Goal: Information Seeking & Learning: Learn about a topic

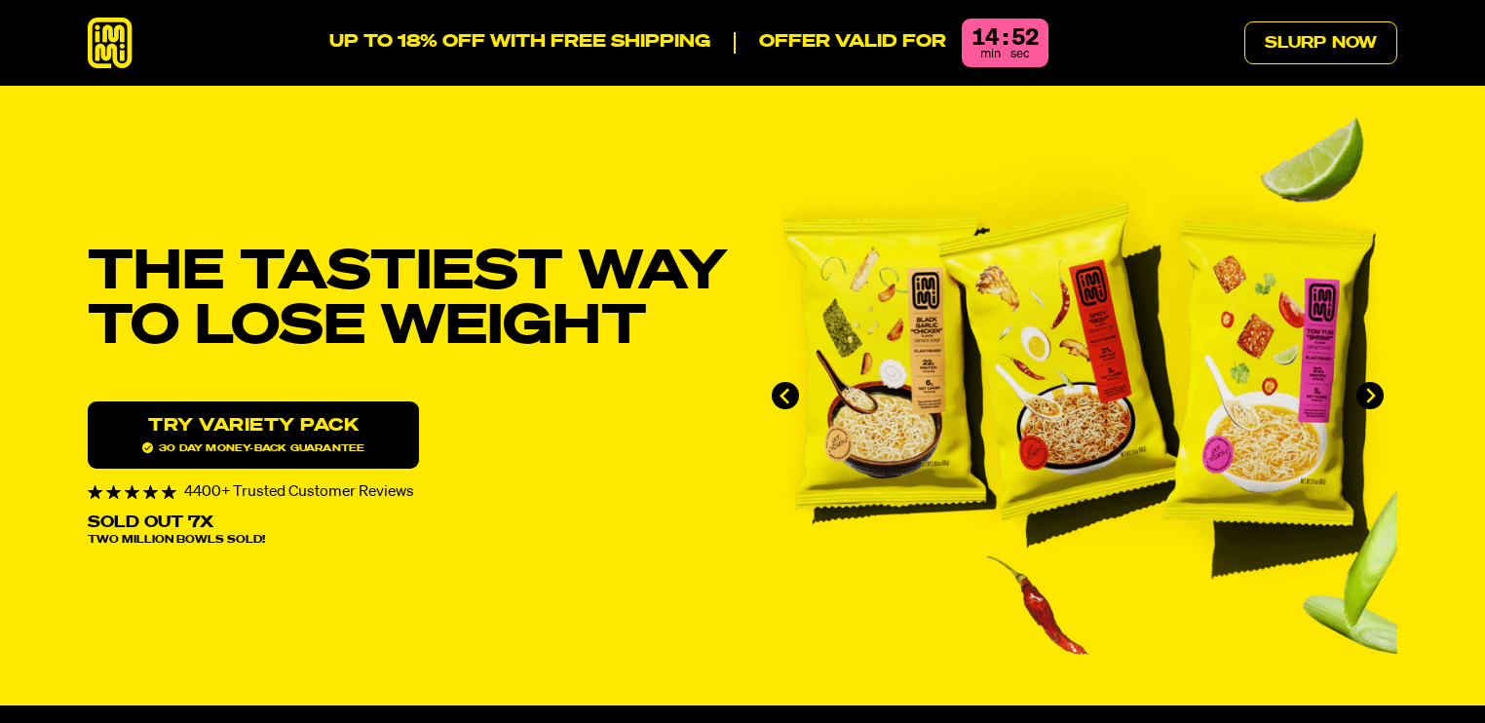
click at [103, 33] on icon at bounding box center [110, 44] width 45 height 52
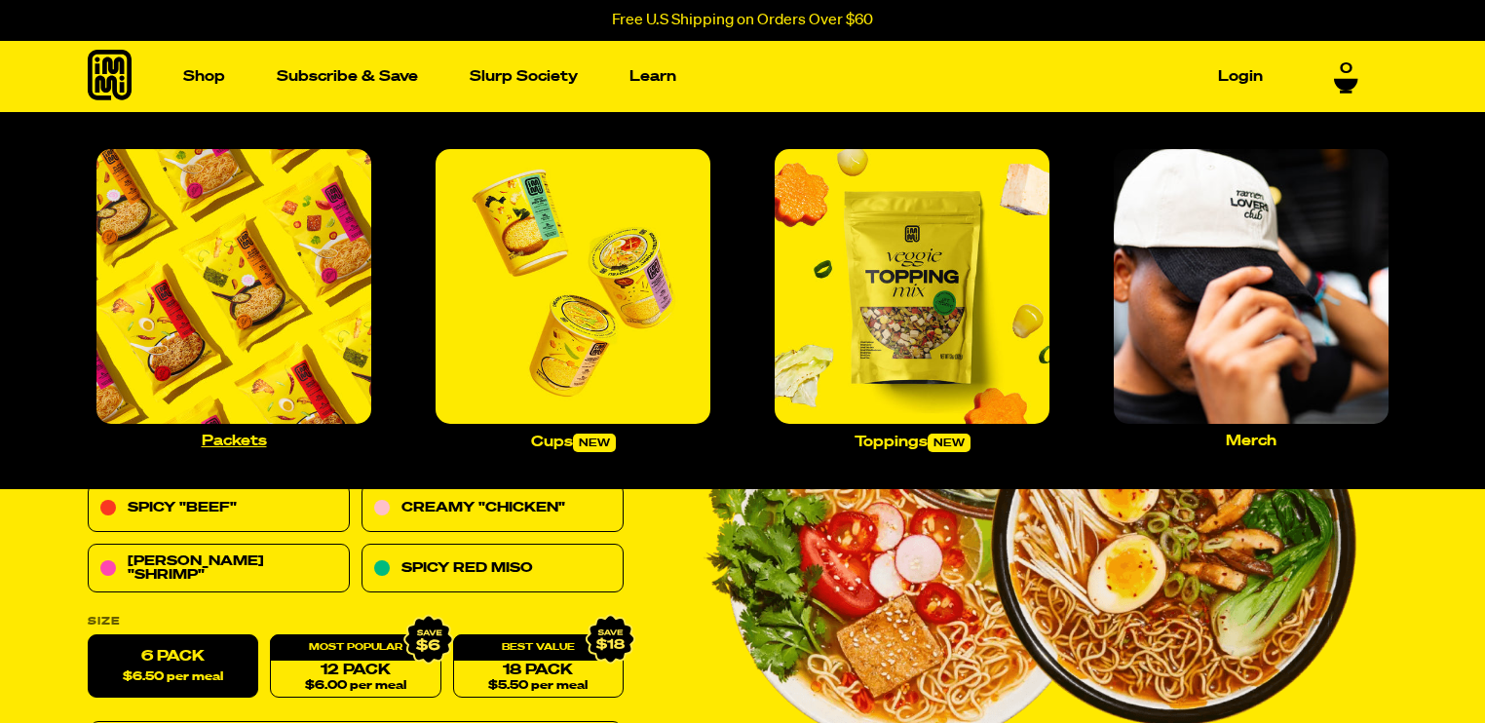
click at [226, 277] on img "Main navigation" at bounding box center [233, 286] width 275 height 275
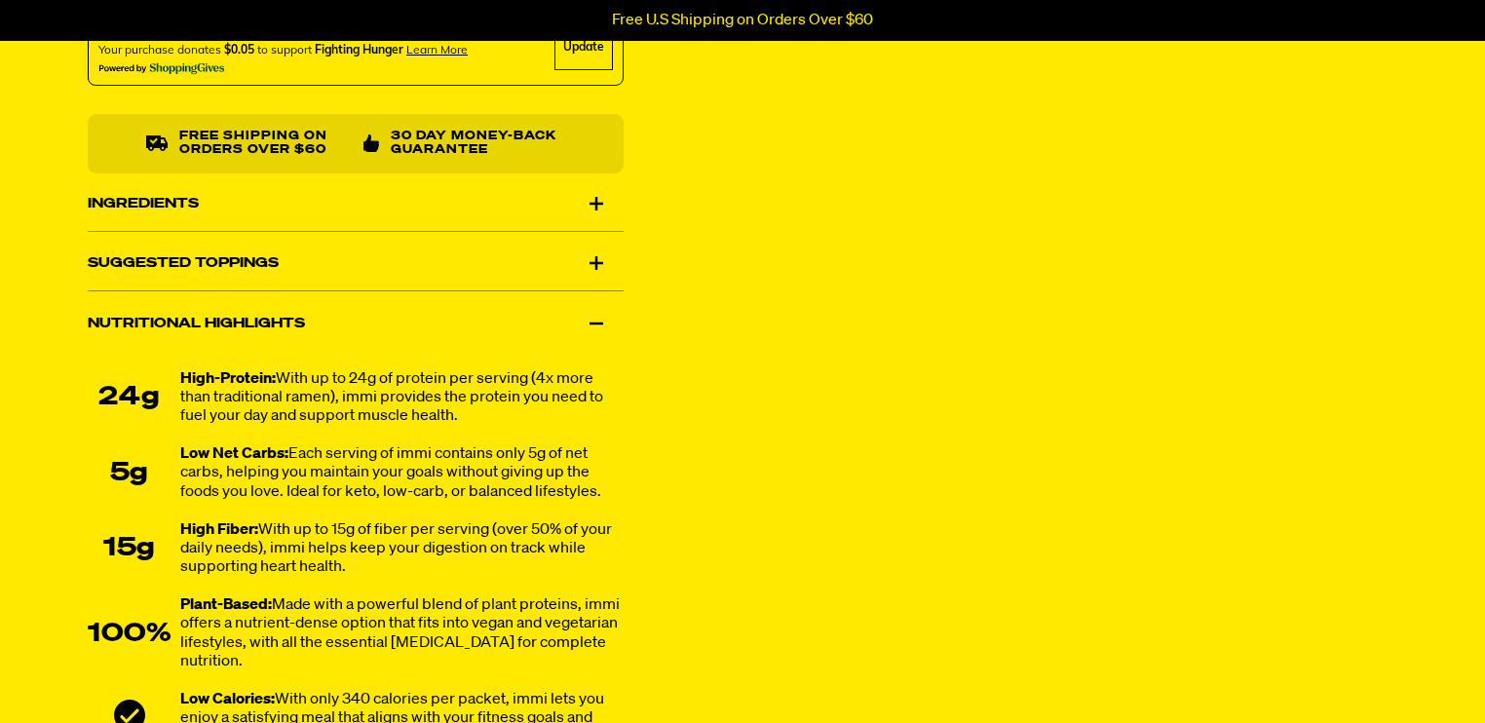
scroll to position [1110, 0]
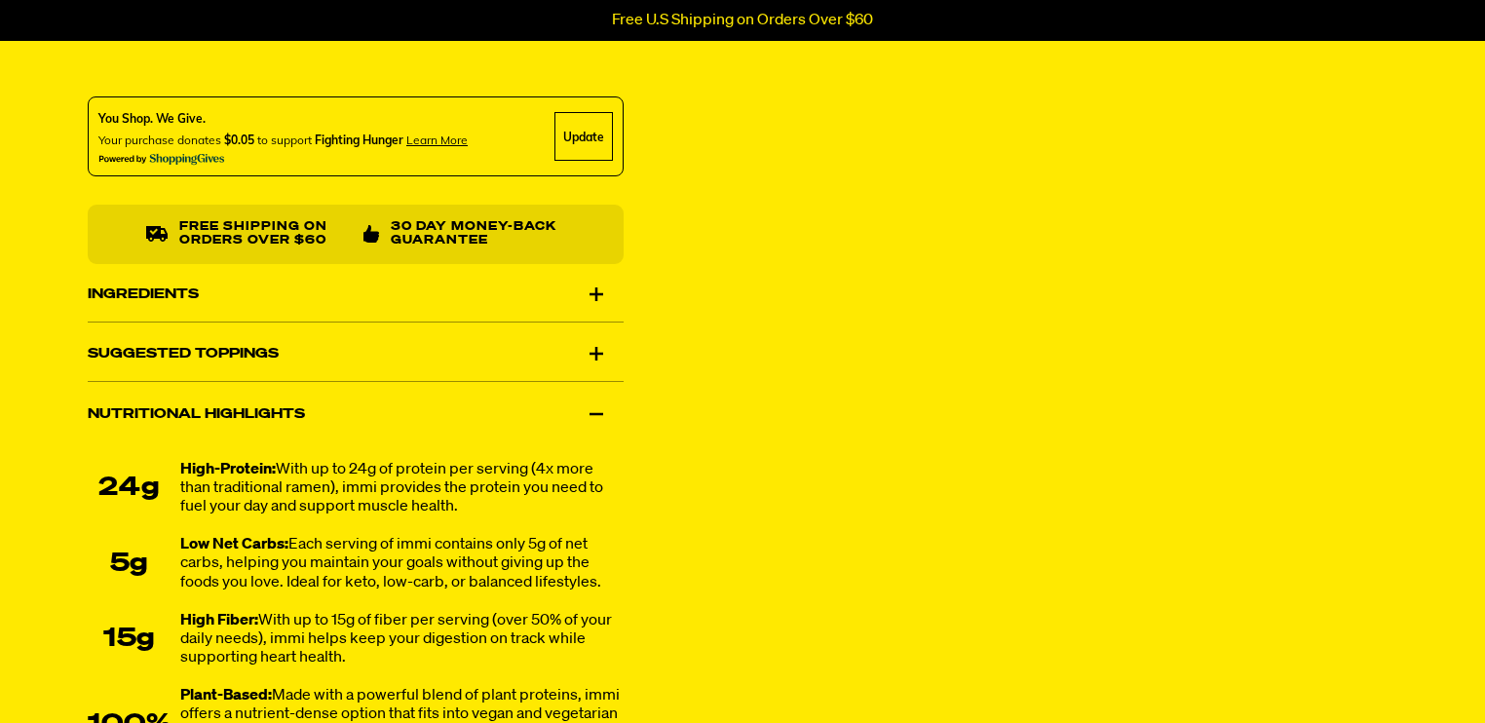
click at [213, 277] on div "Ingredients" at bounding box center [356, 294] width 536 height 55
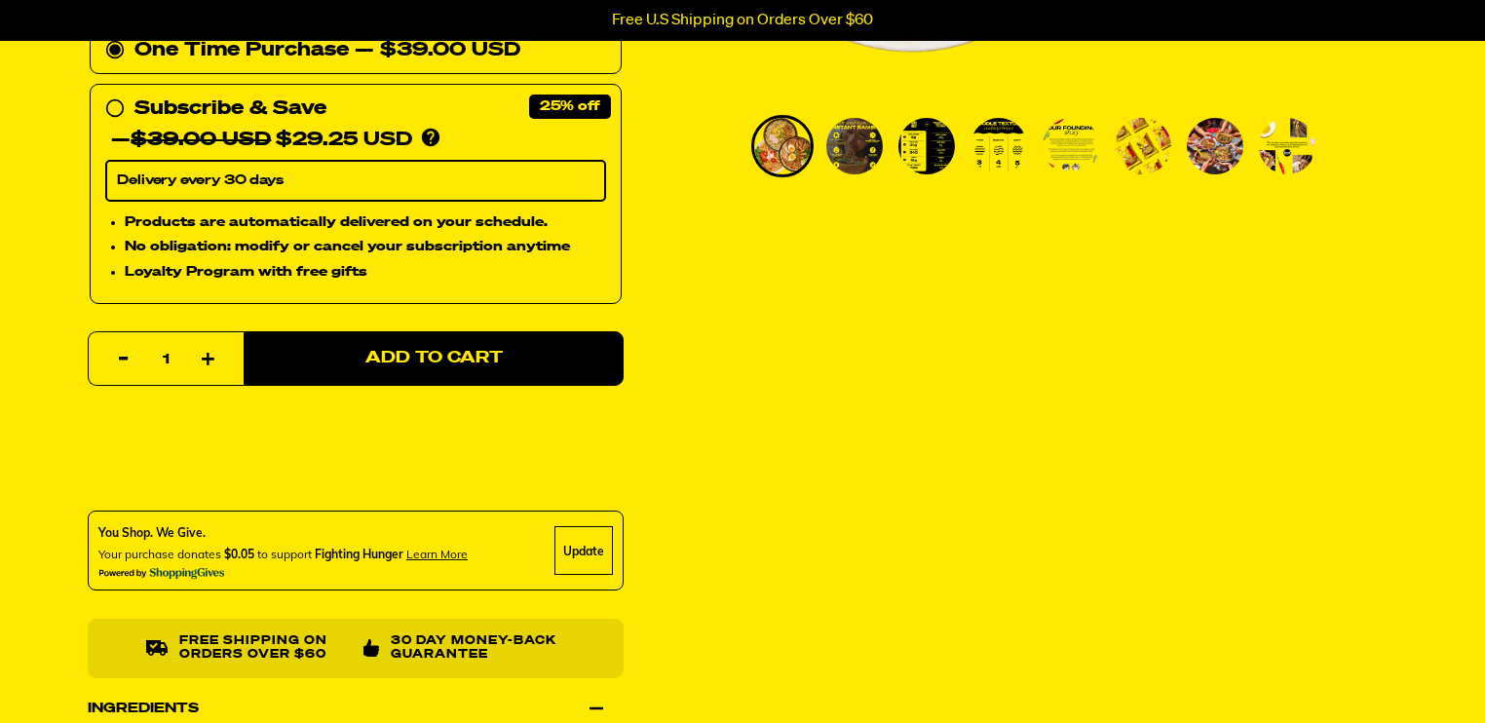
scroll to position [0, 0]
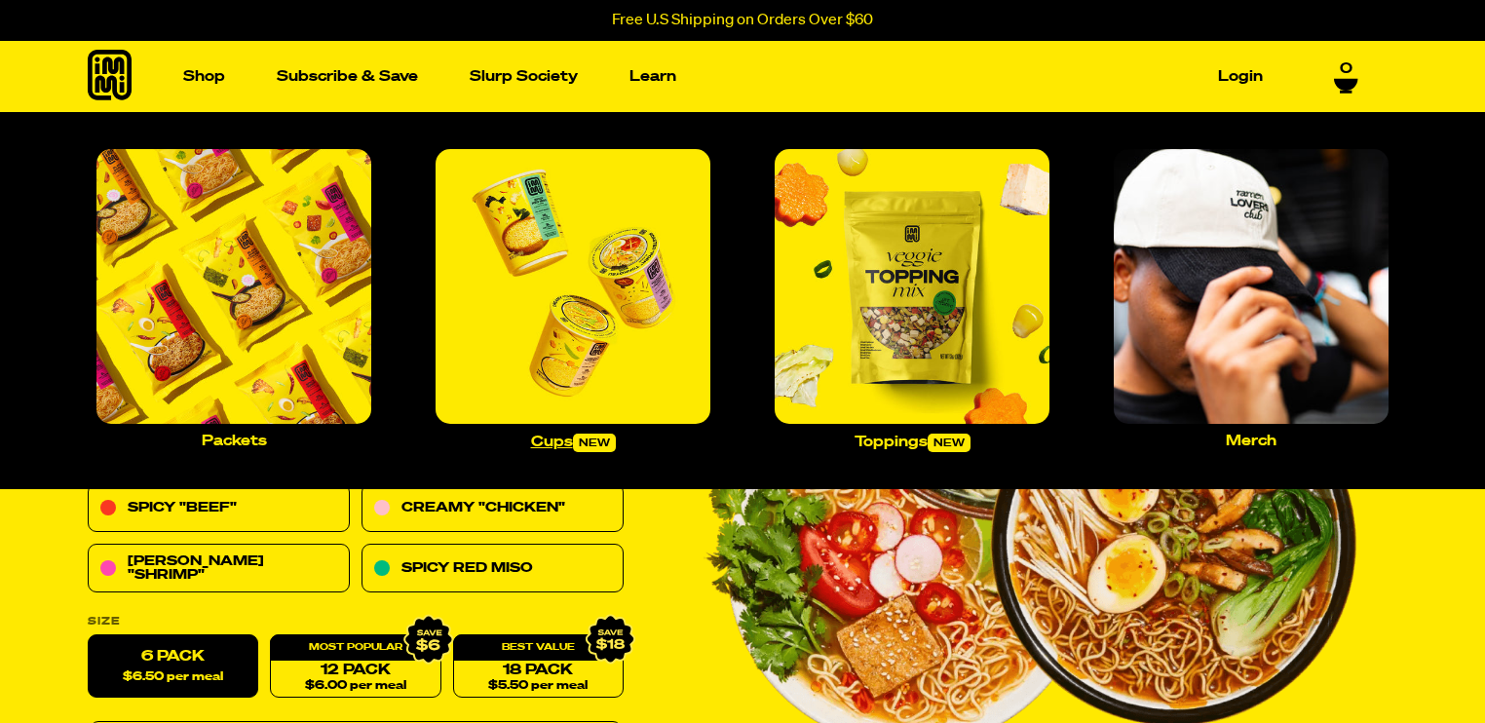
click at [567, 278] on img "Main navigation" at bounding box center [573, 286] width 275 height 275
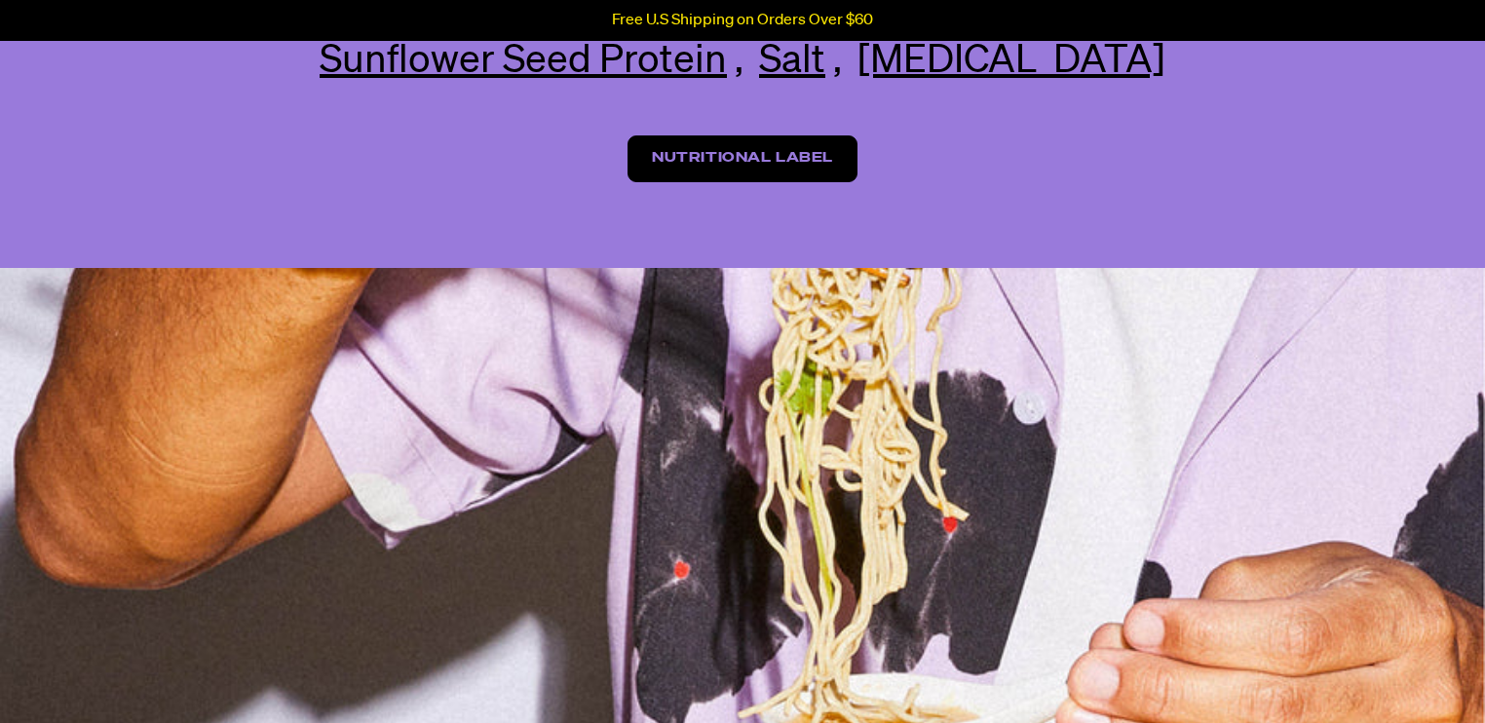
scroll to position [2484, 0]
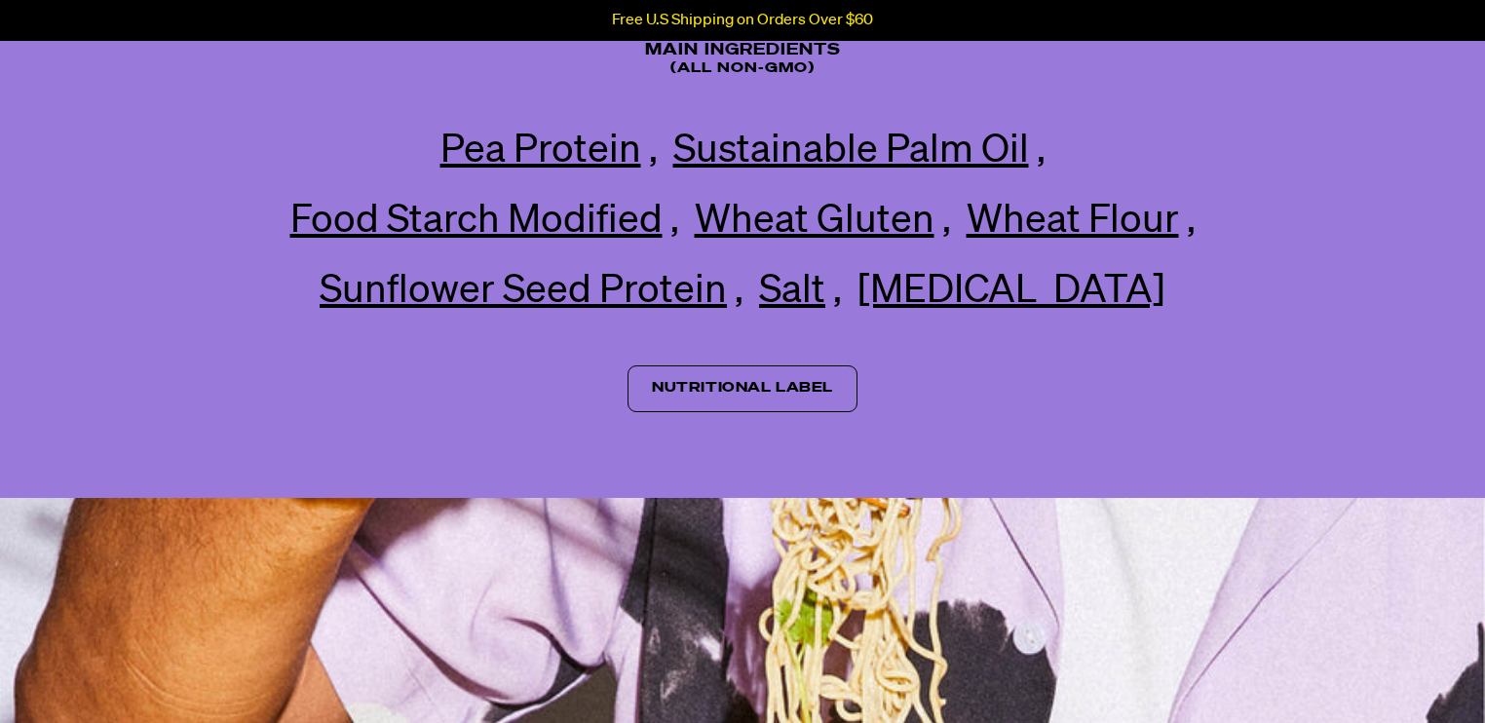
click at [768, 412] on link "Nutritional Label" at bounding box center [743, 388] width 230 height 47
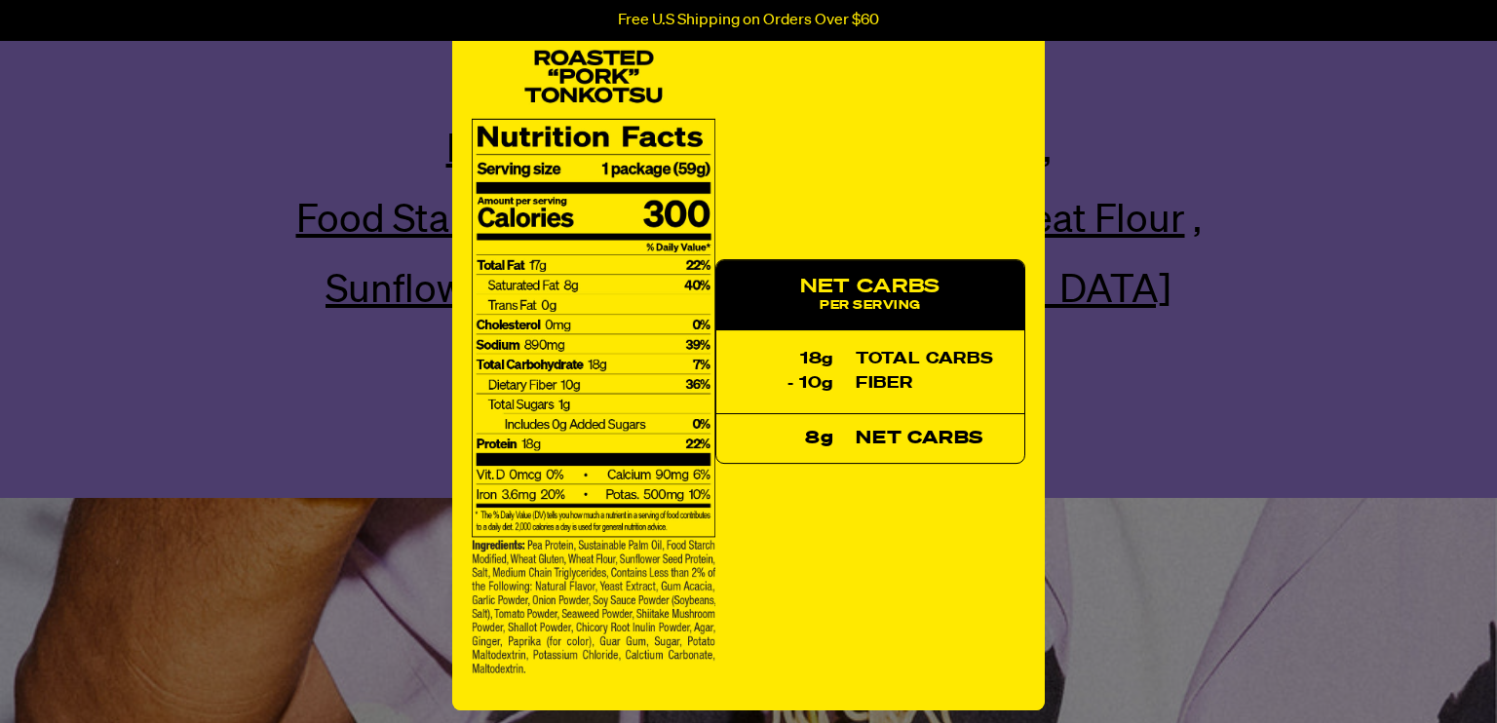
click at [279, 430] on div "× NET CARBS Per Serving 18g total carbs - 10g fiber 8g net carbs" at bounding box center [748, 361] width 1497 height 723
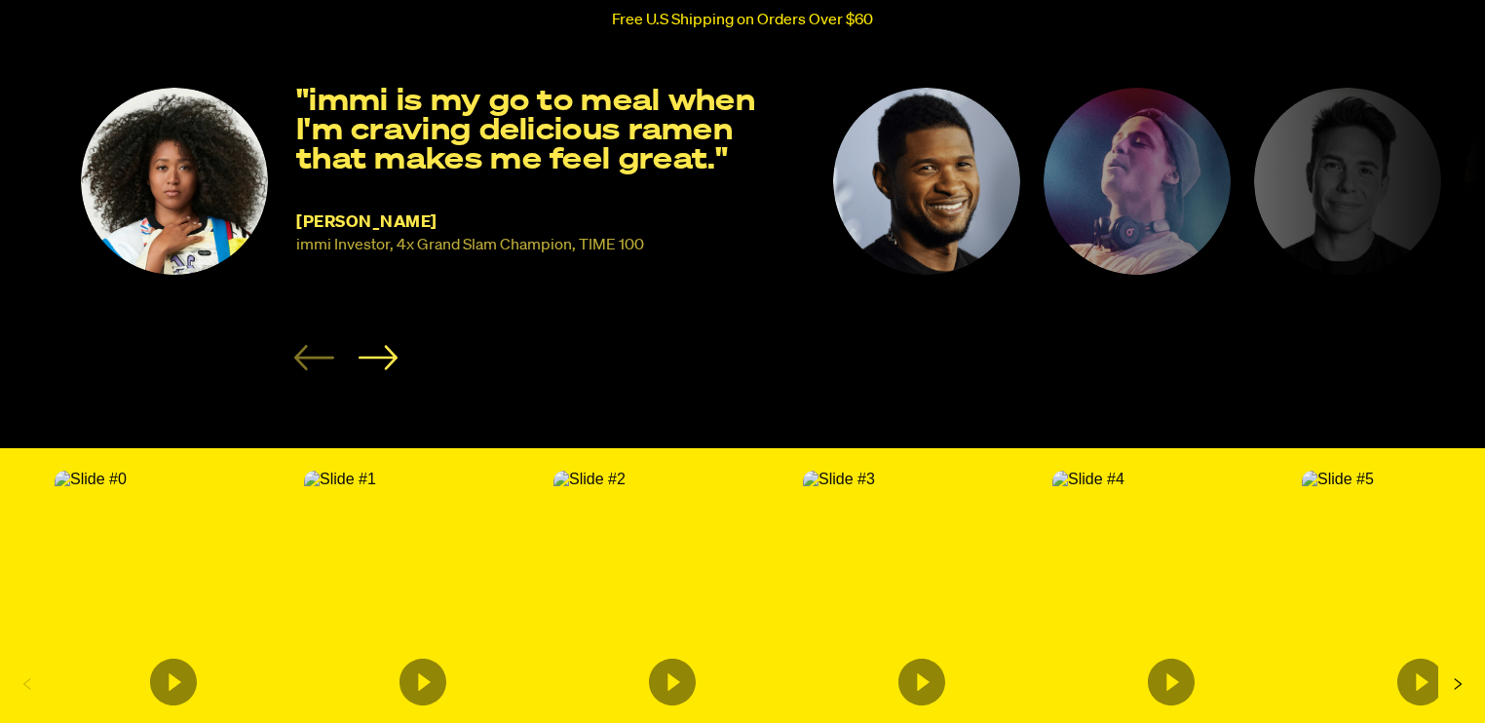
scroll to position [4676, 0]
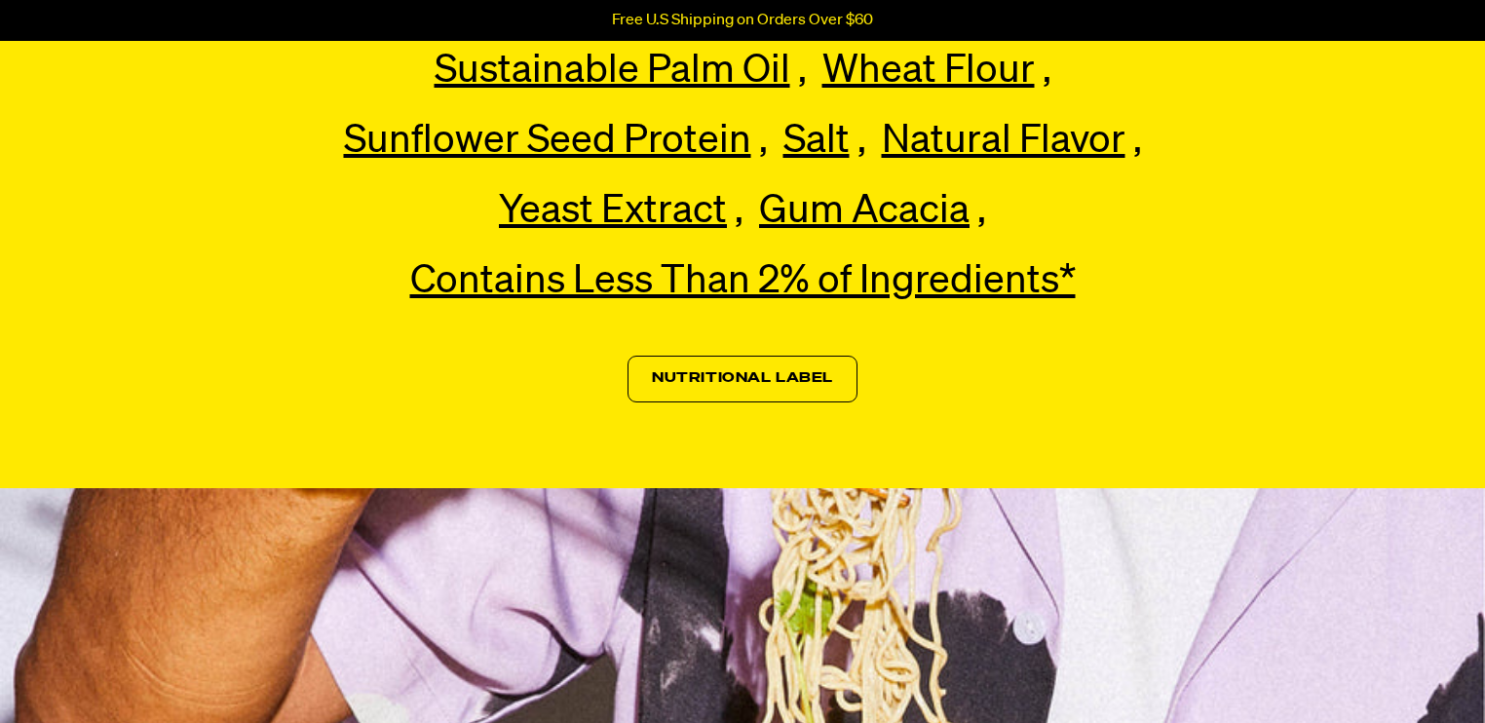
click at [751, 358] on link "Nutritional Label" at bounding box center [743, 379] width 230 height 47
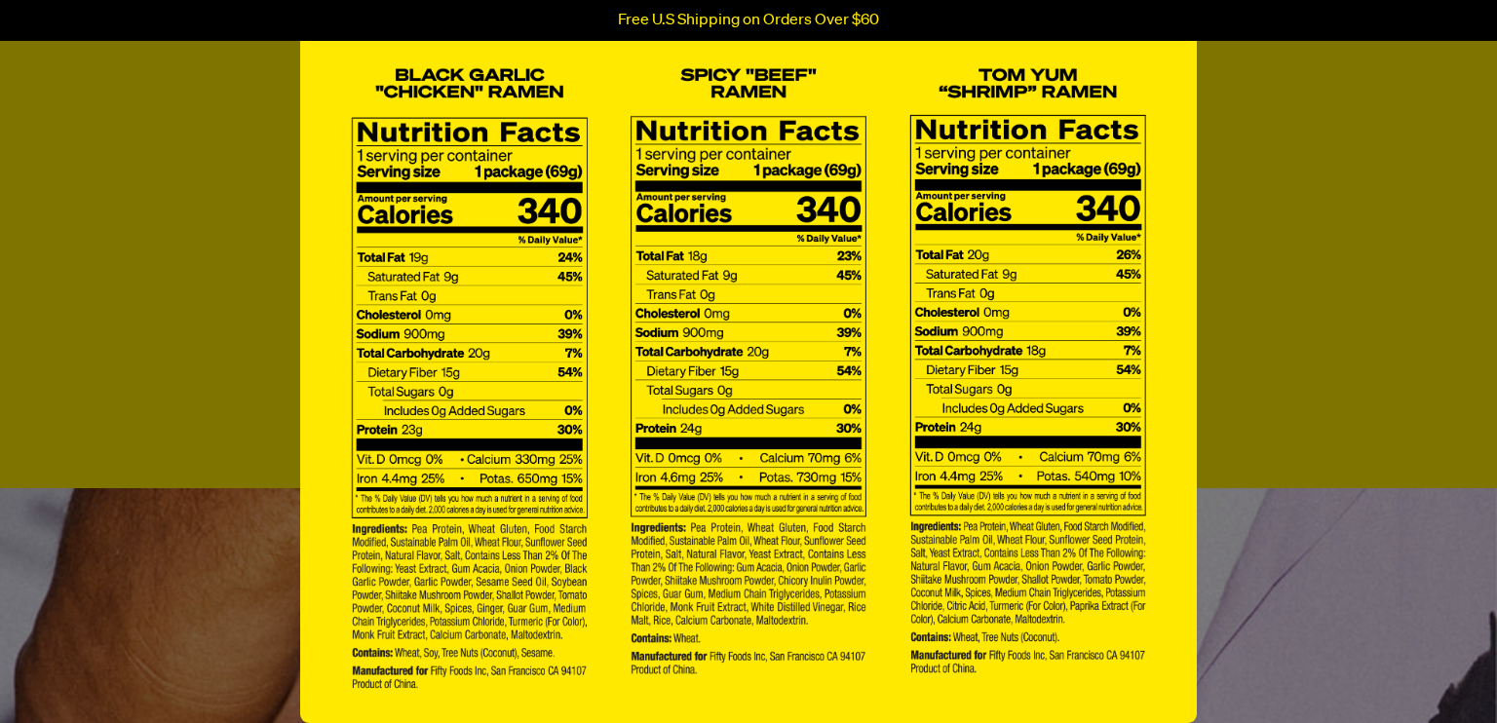
click at [160, 319] on div "×" at bounding box center [748, 361] width 1497 height 723
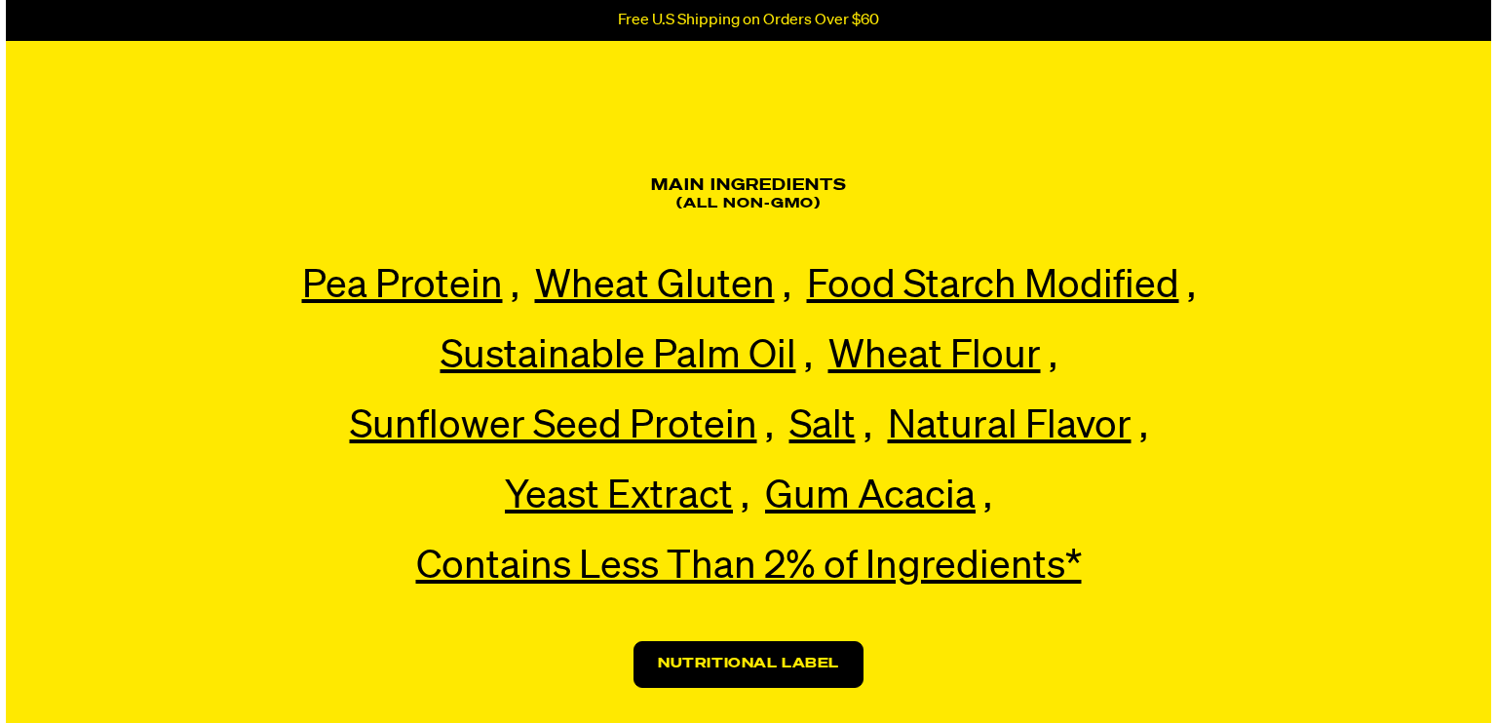
scroll to position [4841, 0]
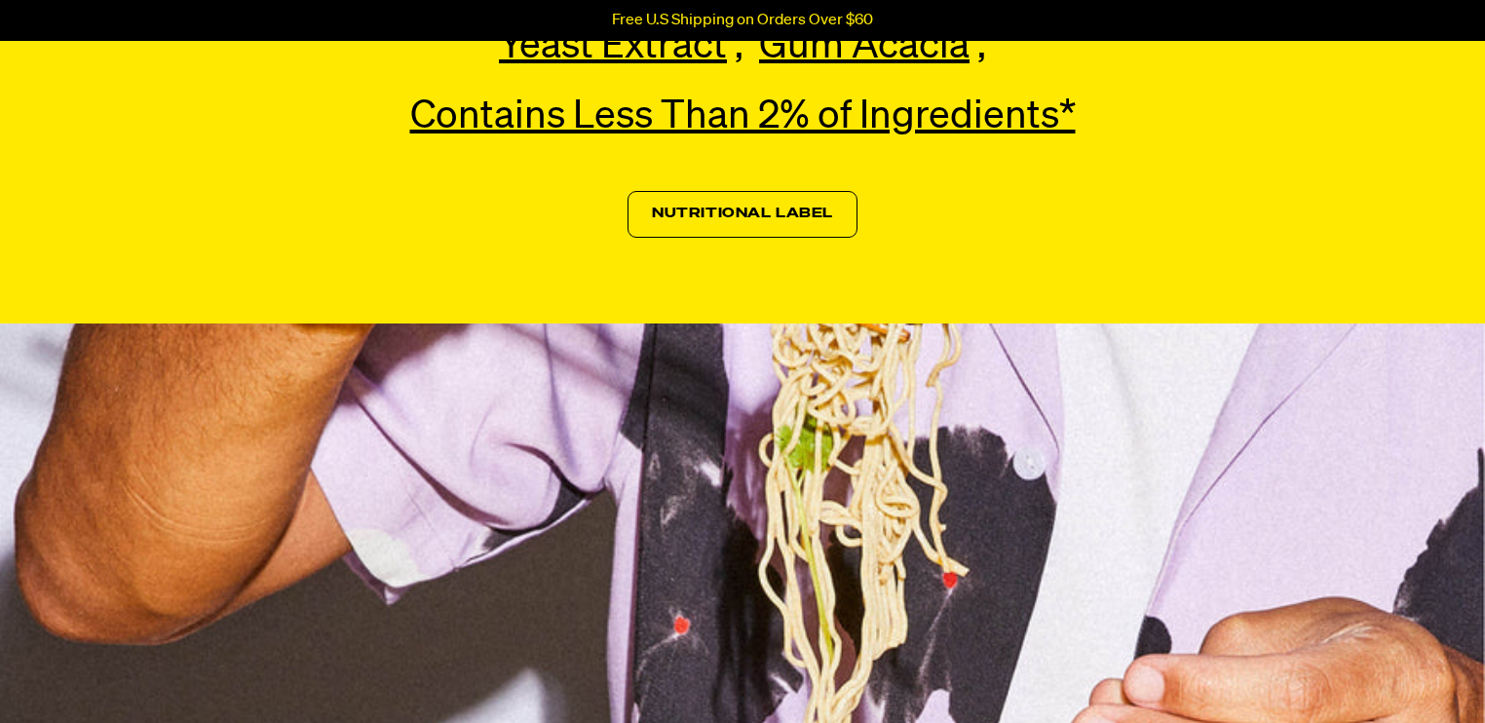
click at [682, 191] on link "Nutritional Label" at bounding box center [743, 214] width 230 height 47
